Goal: Navigation & Orientation: Find specific page/section

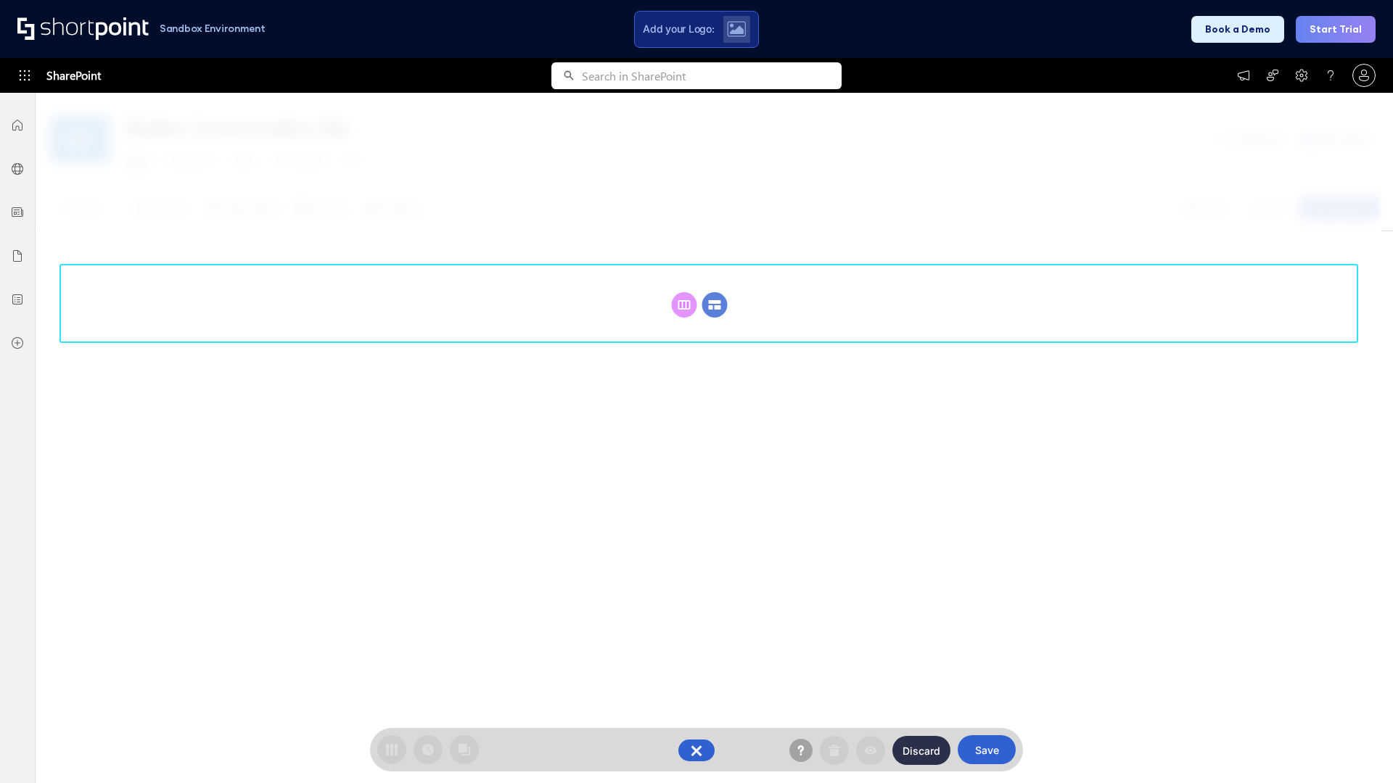
scroll to position [199, 0]
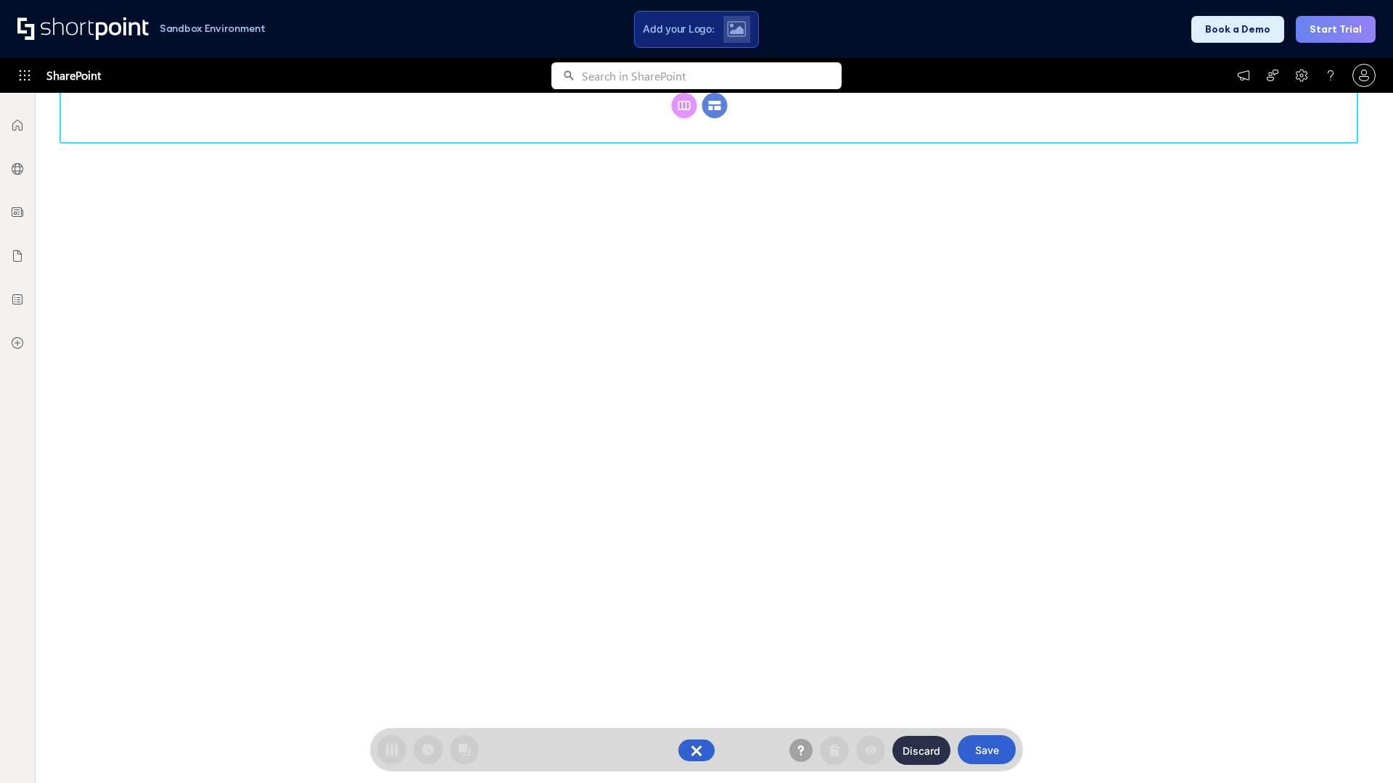
click at [714, 118] on circle at bounding box center [714, 105] width 25 height 25
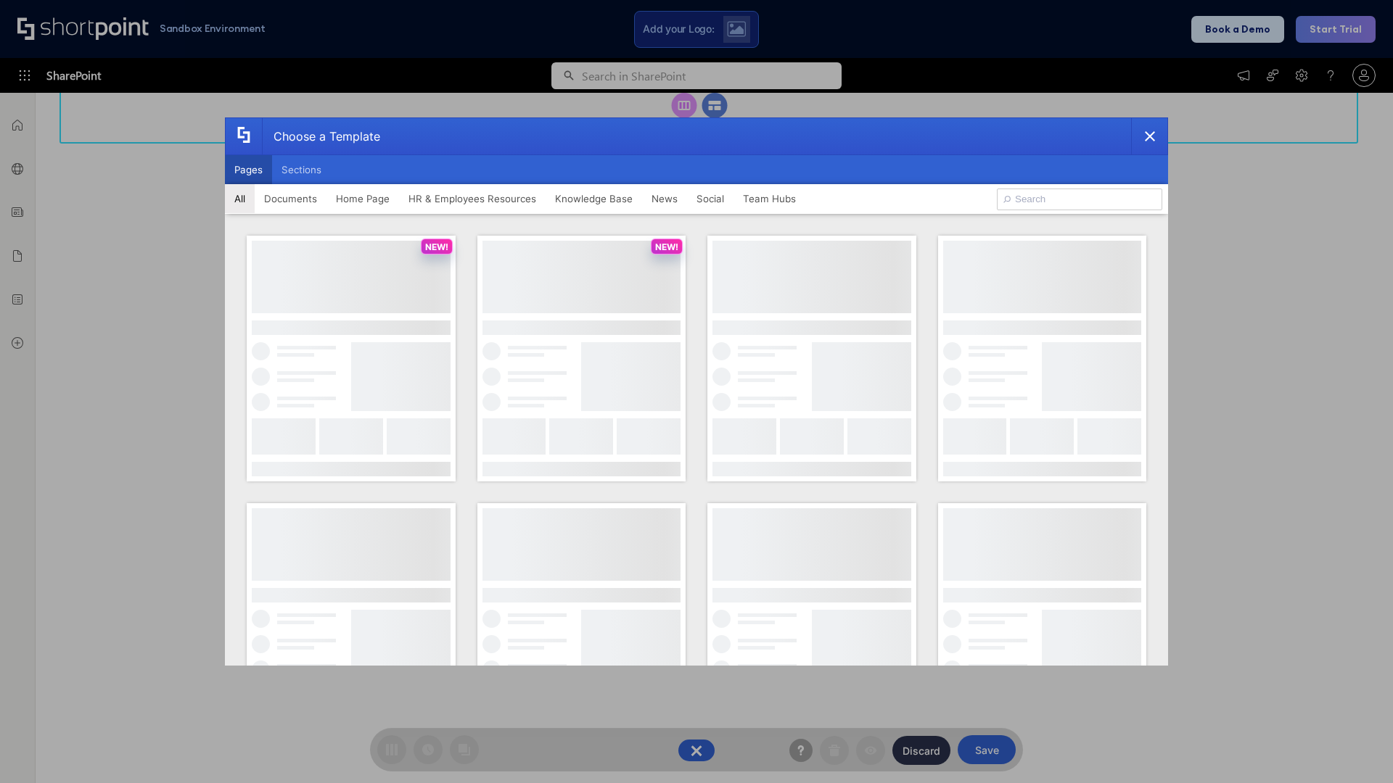
scroll to position [0, 0]
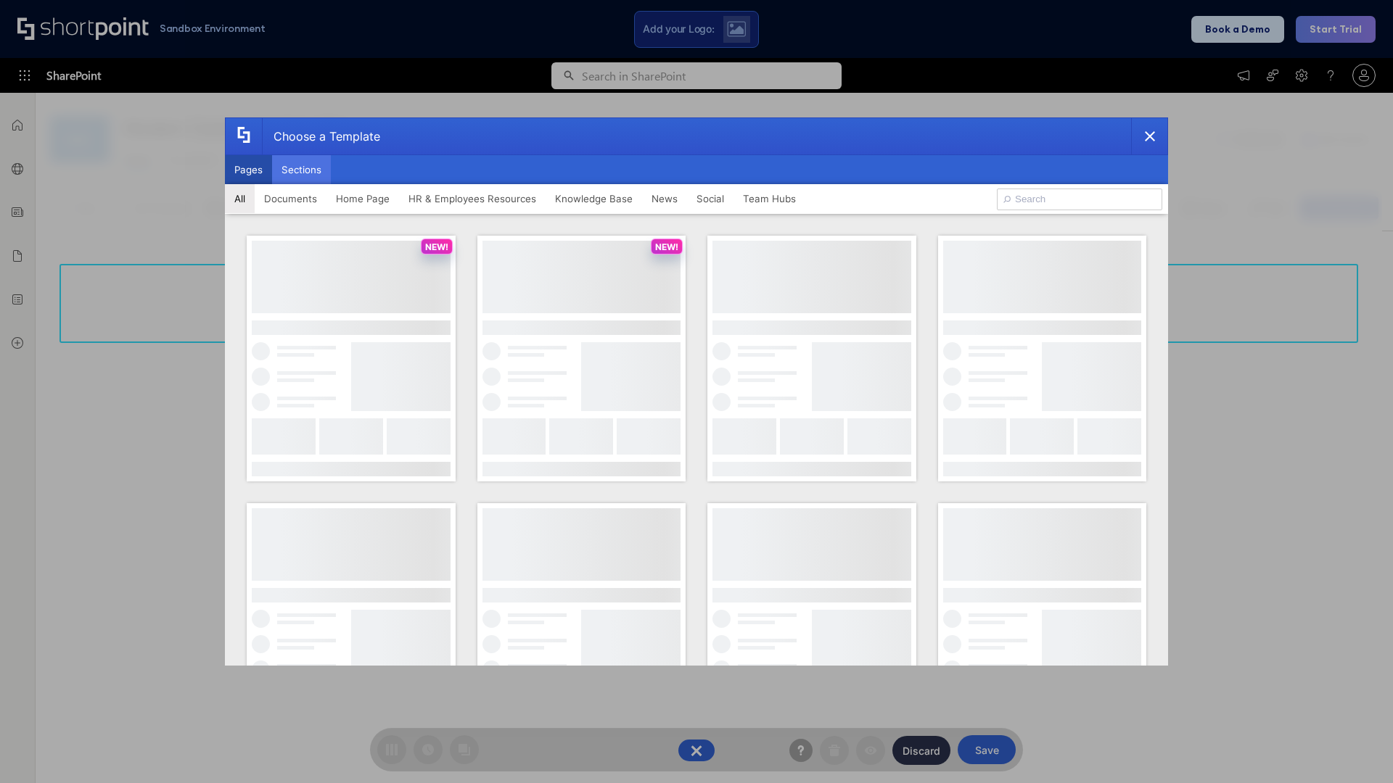
click at [301, 170] on button "Sections" at bounding box center [301, 169] width 59 height 29
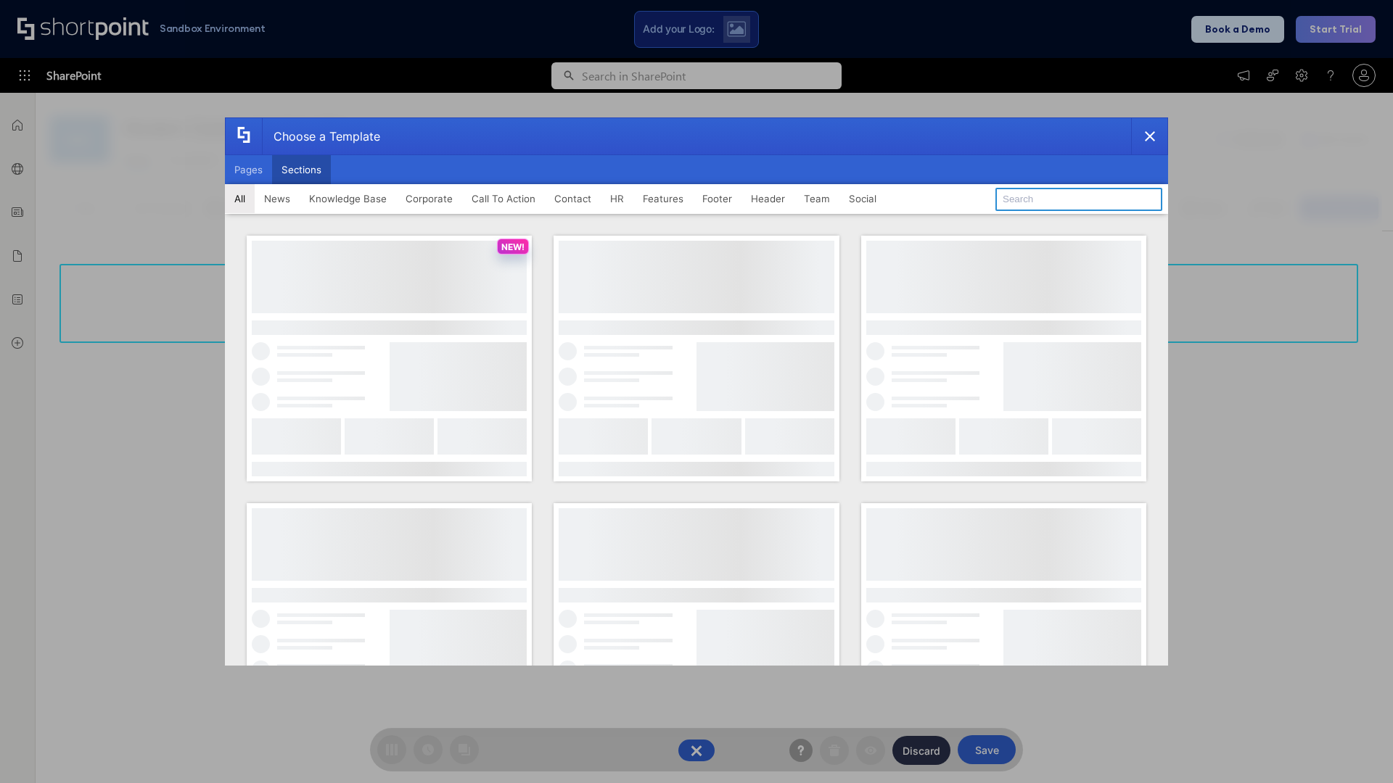
type input "CTA 2"
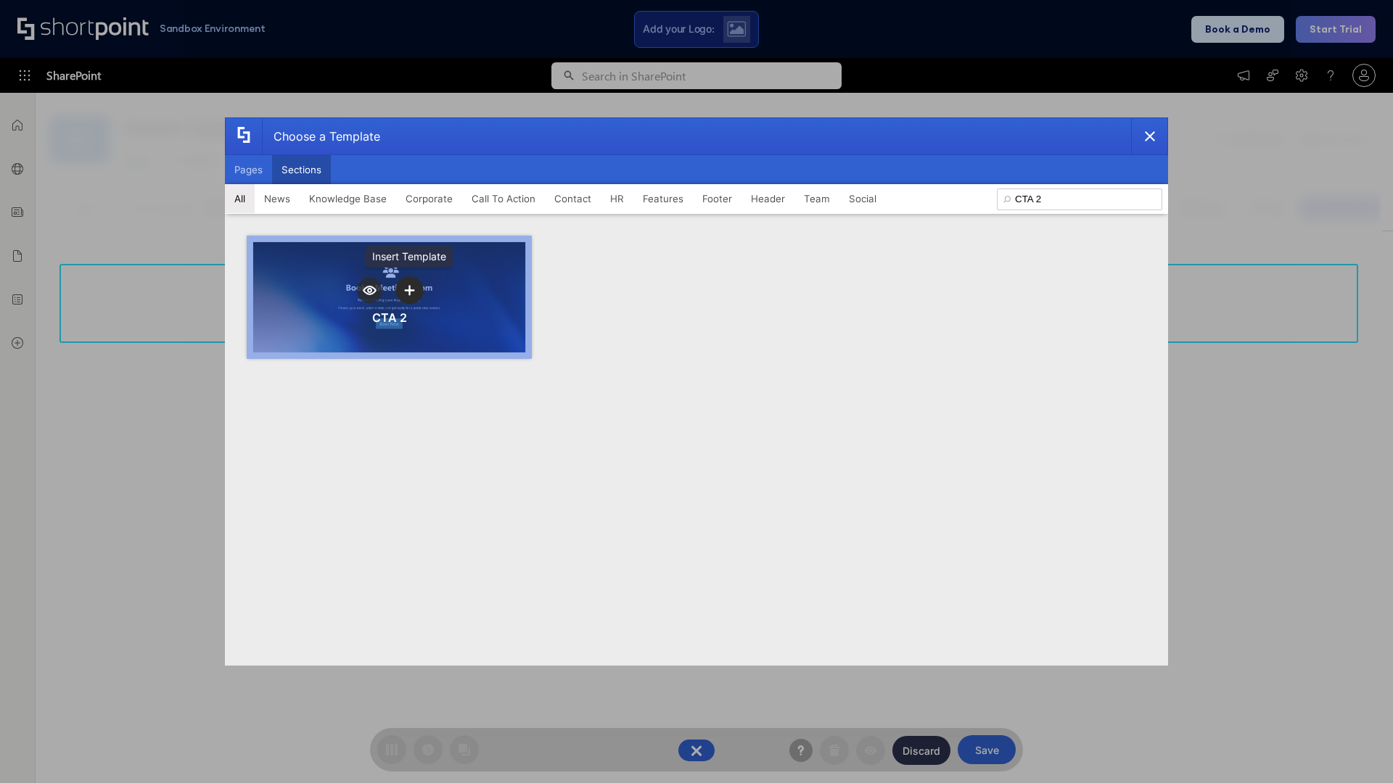
click at [409, 290] on icon "template selector" at bounding box center [409, 290] width 10 height 10
